Goal: Transaction & Acquisition: Download file/media

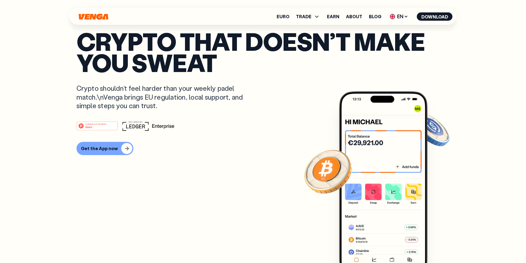
click at [192, 70] on p "Crypto that doesn’t make you sweat" at bounding box center [262, 52] width 373 height 42
click at [124, 154] on div "button" at bounding box center [126, 148] width 11 height 11
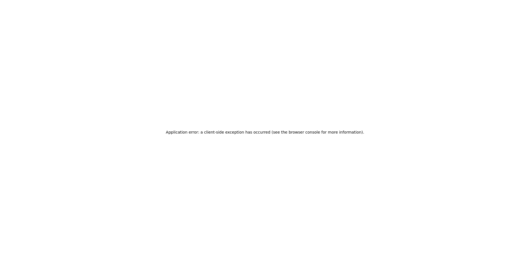
click at [31, 117] on div "Application error: a client-side exception has occurred (see the browser consol…" at bounding box center [265, 131] width 530 height 263
drag, startPoint x: 269, startPoint y: 54, endPoint x: 266, endPoint y: 53, distance: 3.3
click at [269, 54] on div "Application error: a client-side exception has occurred (see the browser consol…" at bounding box center [265, 131] width 530 height 263
